Goal: Navigation & Orientation: Find specific page/section

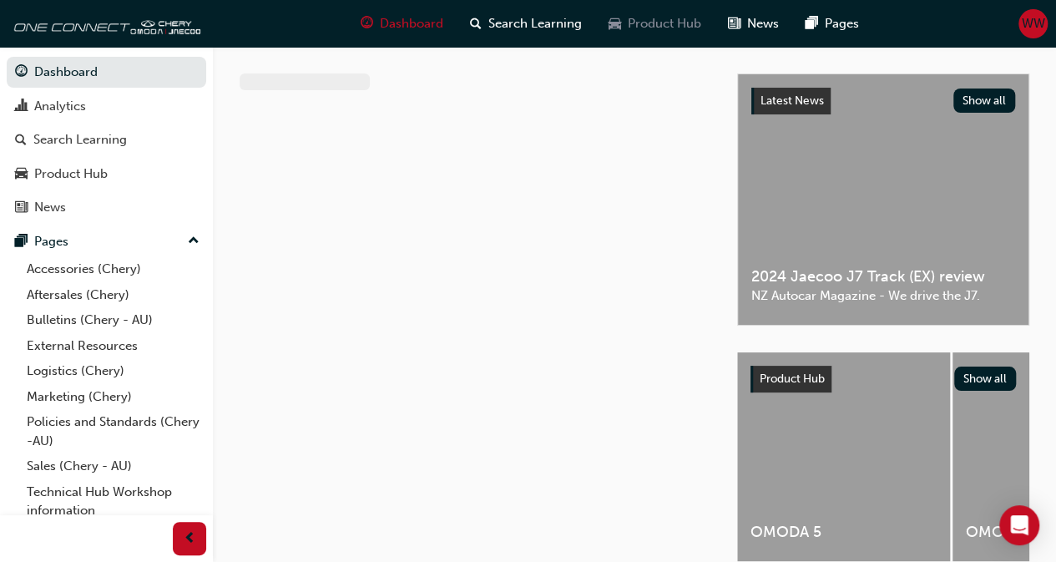
click at [673, 26] on span "Product Hub" at bounding box center [664, 23] width 73 height 19
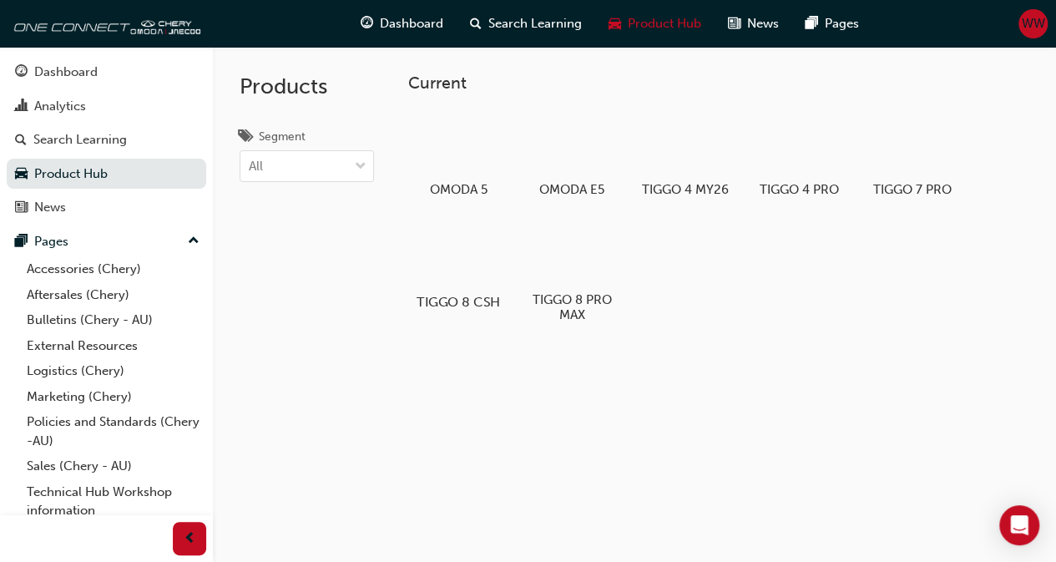
click at [466, 280] on div at bounding box center [457, 253] width 93 height 67
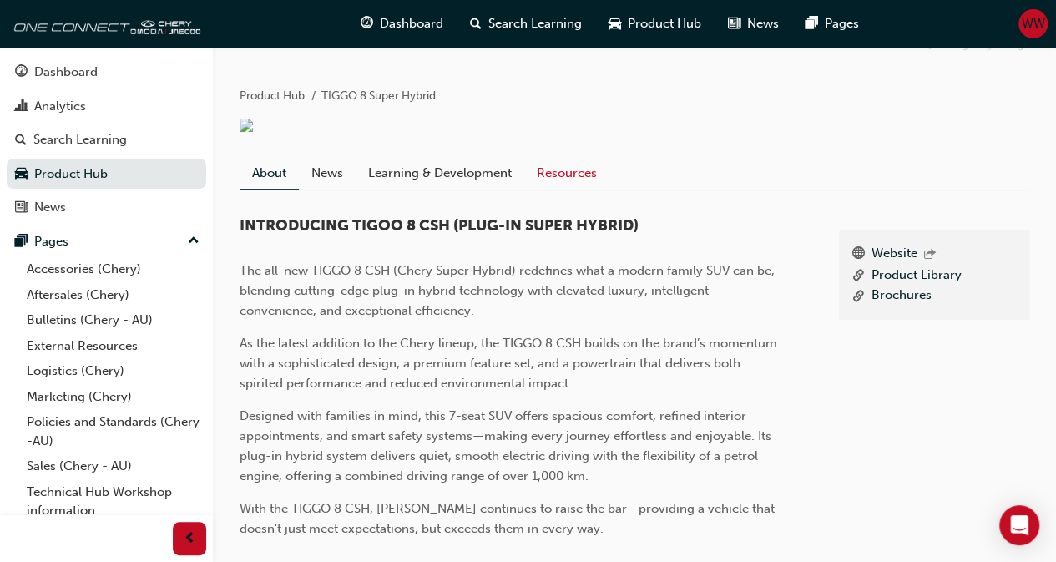
scroll to position [99, 0]
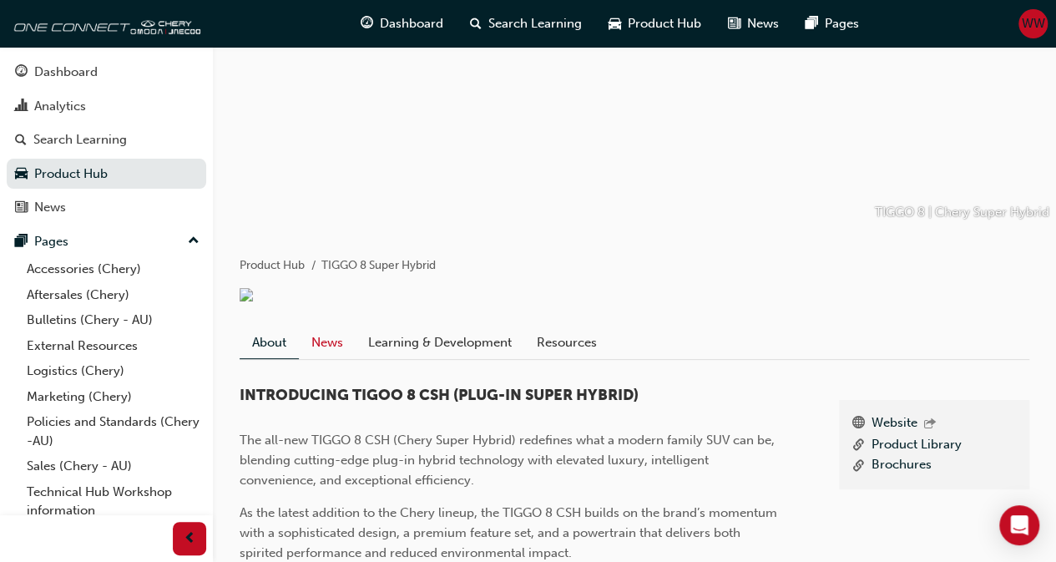
click at [334, 356] on link "News" at bounding box center [327, 343] width 57 height 32
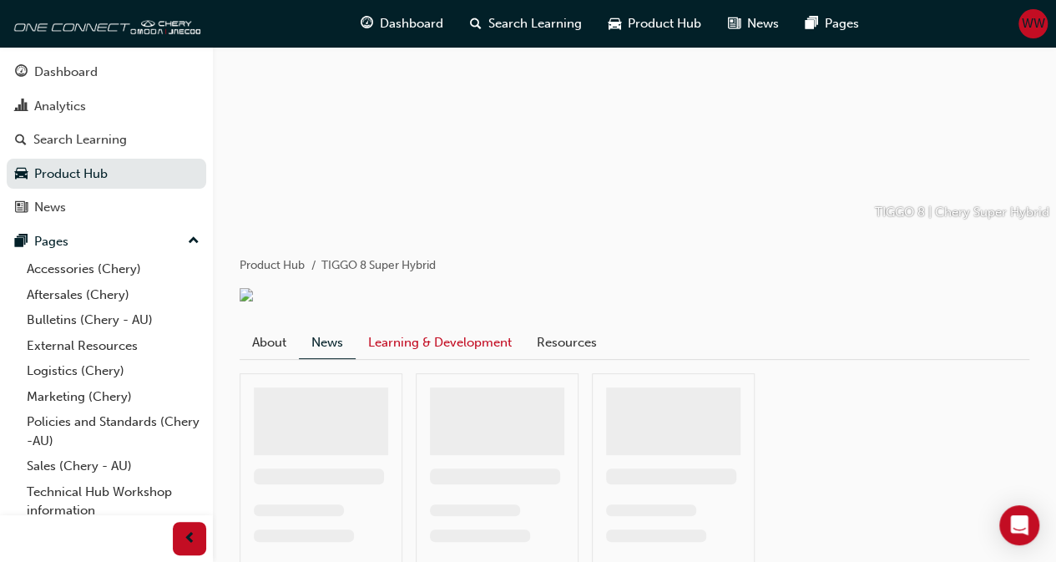
drag, startPoint x: 429, startPoint y: 355, endPoint x: 439, endPoint y: 356, distance: 10.2
click at [429, 355] on link "Learning & Development" at bounding box center [440, 343] width 169 height 32
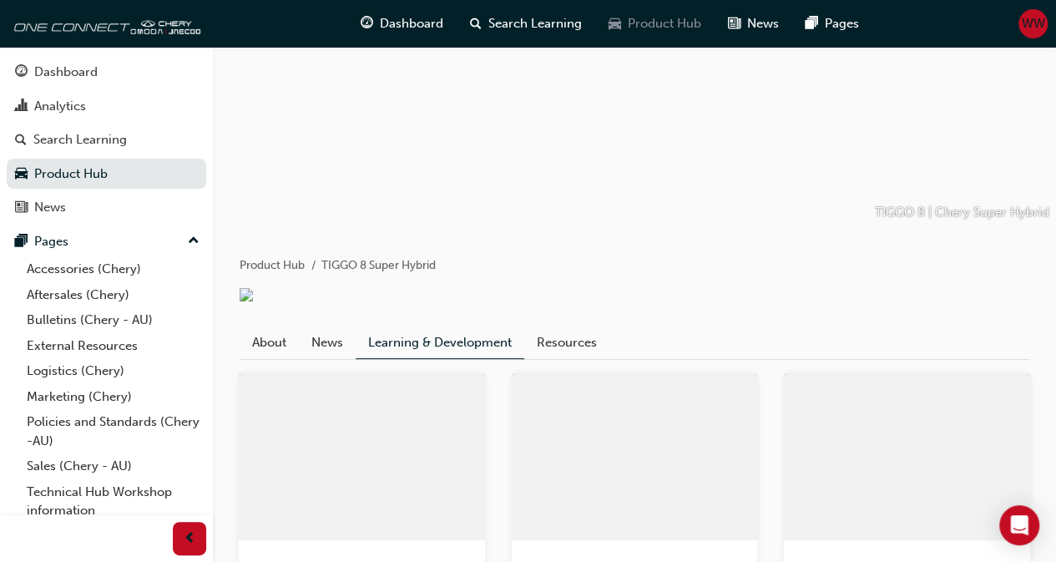
click at [704, 27] on div "Product Hub" at bounding box center [654, 24] width 119 height 34
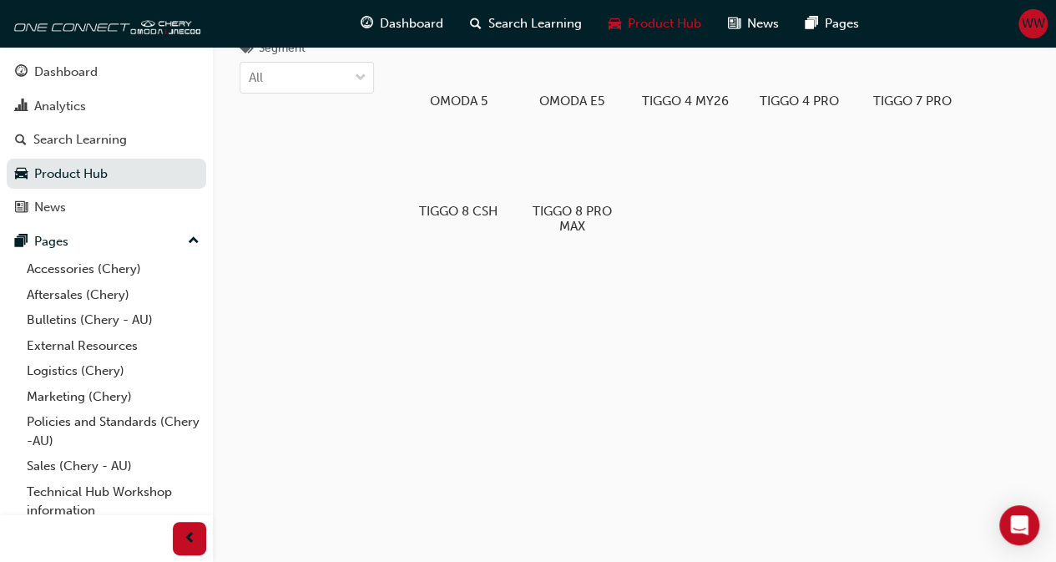
scroll to position [88, 0]
click at [595, 165] on div at bounding box center [571, 164] width 93 height 66
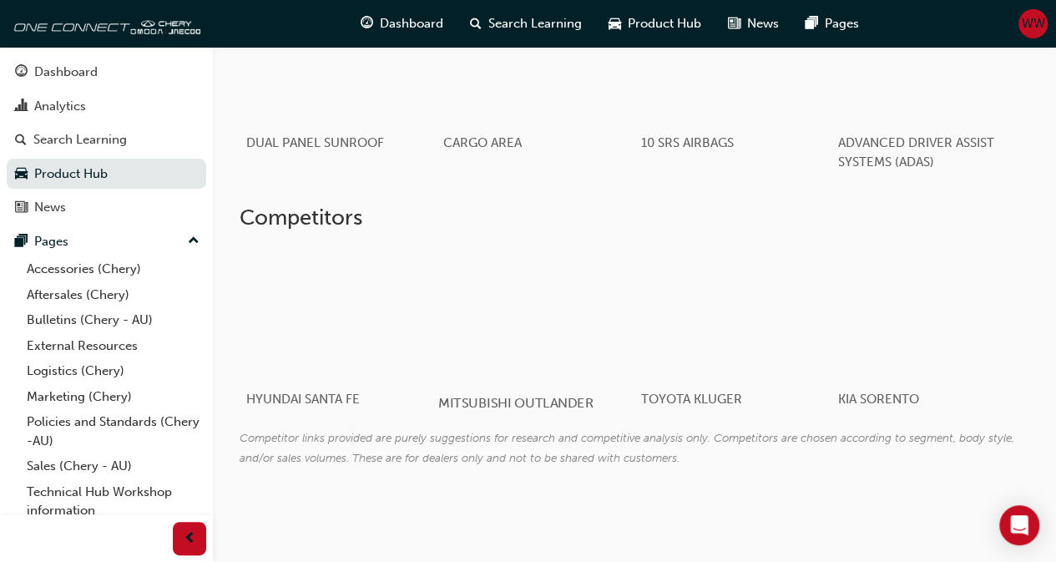
scroll to position [1341, 0]
click at [902, 310] on div at bounding box center [930, 311] width 196 height 133
